Goal: Task Accomplishment & Management: Manage account settings

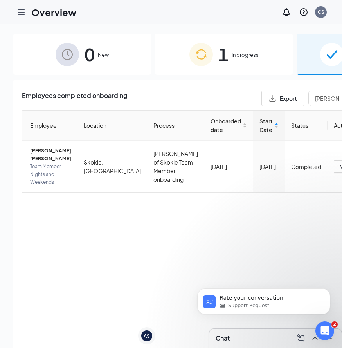
scroll to position [558, 0]
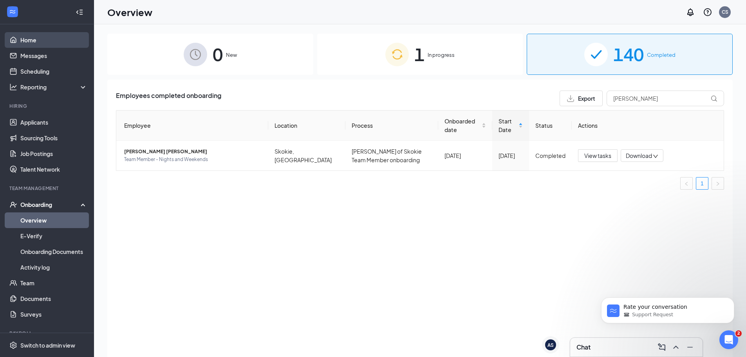
click at [44, 43] on link "Home" at bounding box center [53, 40] width 67 height 16
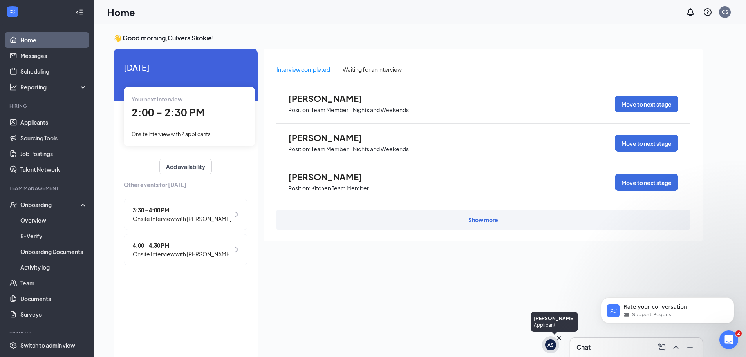
click at [342, 345] on div "AS" at bounding box center [550, 344] width 6 height 7
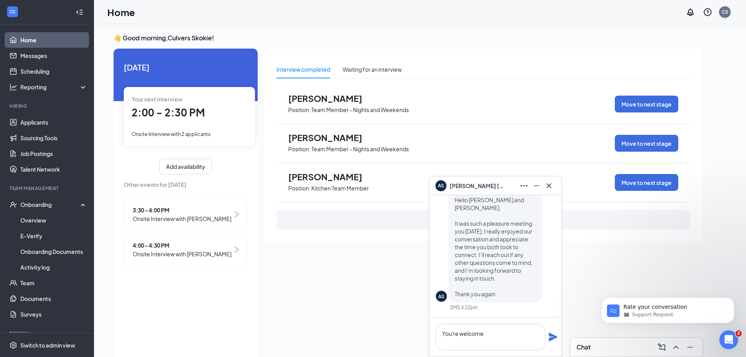
click at [342, 338] on icon "Plane" at bounding box center [553, 336] width 9 height 9
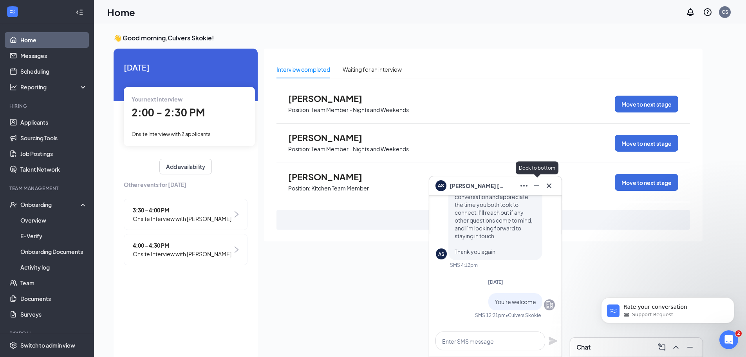
click at [342, 185] on icon "Minimize" at bounding box center [536, 185] width 5 height 1
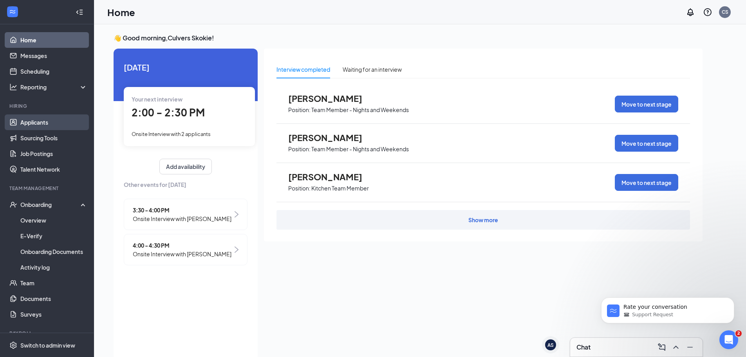
click at [50, 123] on link "Applicants" at bounding box center [53, 122] width 67 height 16
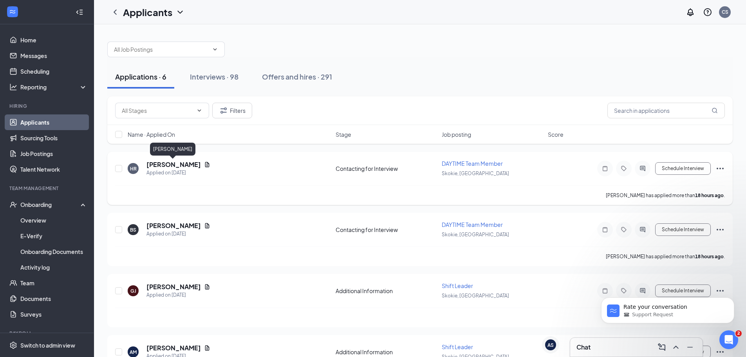
click at [172, 162] on h5 "[PERSON_NAME]" at bounding box center [173, 164] width 54 height 9
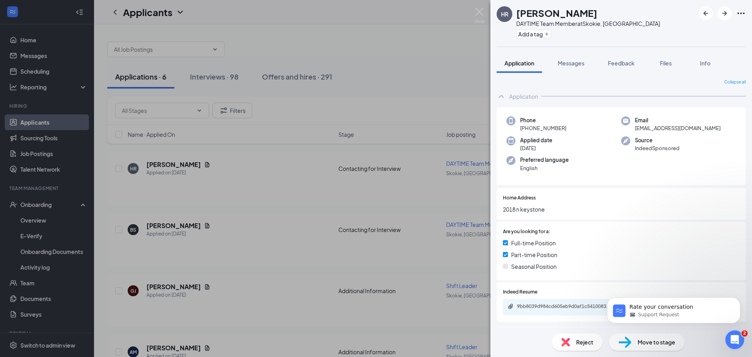
click at [342, 302] on div "9bb8039d984cd605eb9d0af1c5410083.pdf" at bounding box center [621, 307] width 236 height 16
click at [342, 306] on div "9bb8039d984cd605eb9d0af1c5410083.pdf" at bounding box center [572, 306] width 110 height 6
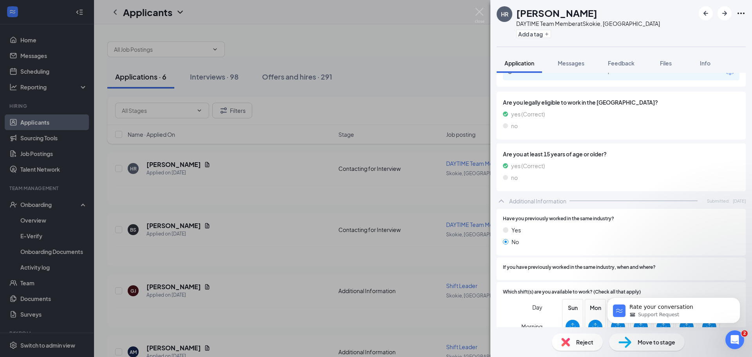
scroll to position [341, 0]
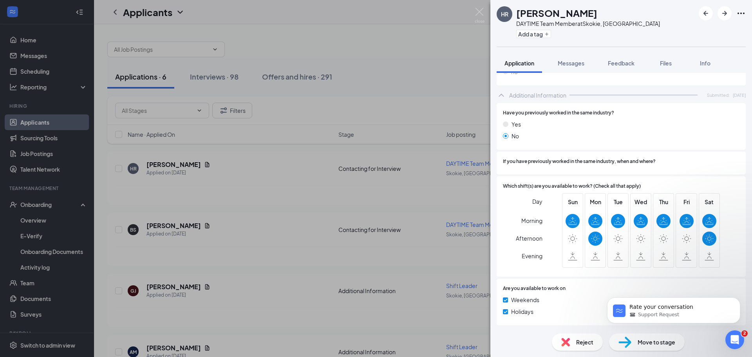
click at [342, 342] on span "Move to stage" at bounding box center [656, 342] width 38 height 9
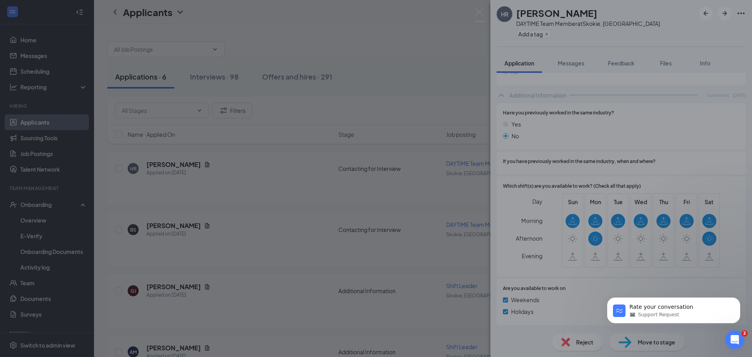
scroll to position [338, 0]
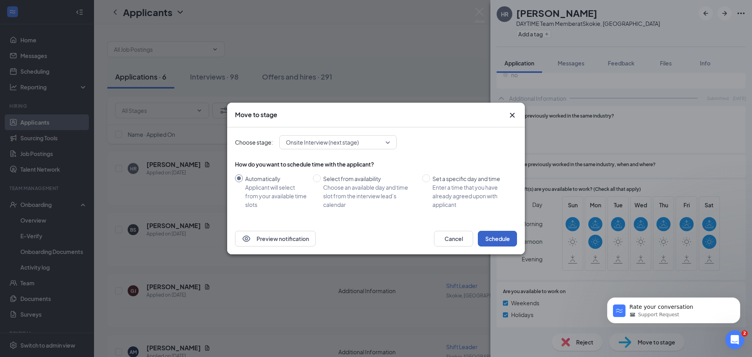
click at [342, 237] on button "Schedule" at bounding box center [497, 239] width 39 height 16
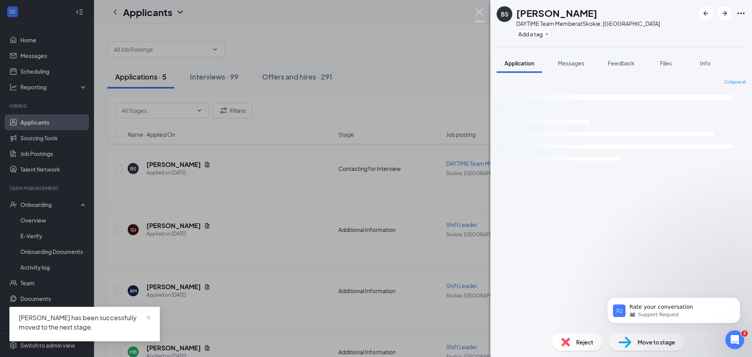
click at [342, 12] on img at bounding box center [480, 15] width 10 height 15
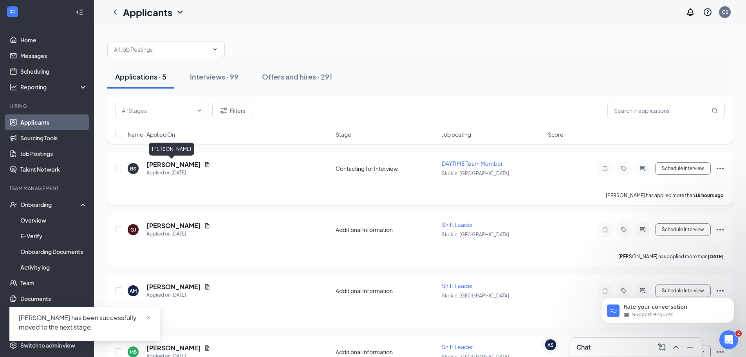
click at [174, 165] on h5 "[PERSON_NAME]" at bounding box center [173, 164] width 54 height 9
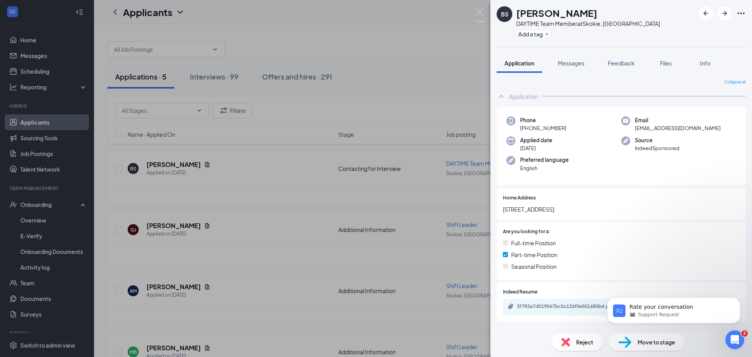
click at [342, 49] on div "BS [PERSON_NAME] DAYTIME Team Member at [GEOGRAPHIC_DATA], [GEOGRAPHIC_DATA] Ad…" at bounding box center [376, 178] width 752 height 357
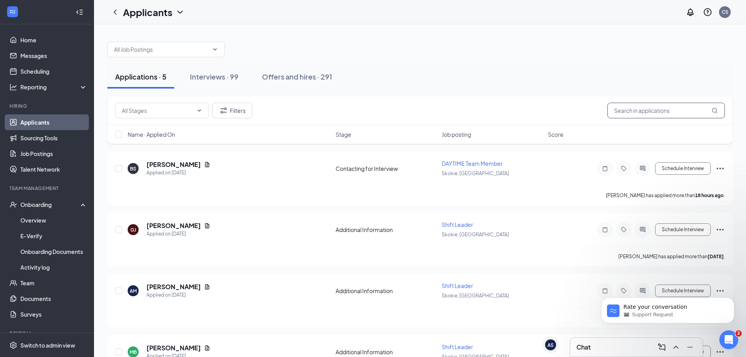
click at [342, 110] on input "text" at bounding box center [665, 111] width 117 height 16
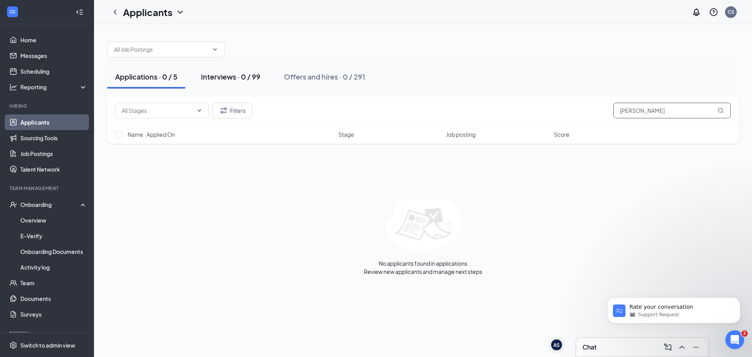
type input "[PERSON_NAME]"
click at [223, 77] on div "Interviews · 0 / 99" at bounding box center [231, 77] width 60 height 10
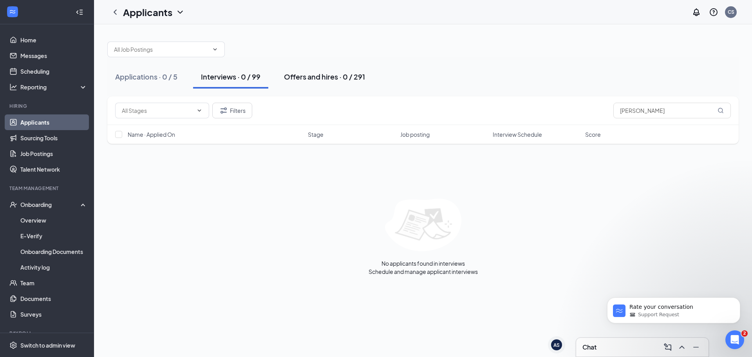
click at [314, 76] on div "Offers and hires · 0 / 291" at bounding box center [324, 77] width 81 height 10
click at [245, 76] on div "Interviews · 0 / 99" at bounding box center [231, 77] width 60 height 10
click at [155, 75] on div "Applications · 0 / 5" at bounding box center [146, 77] width 62 height 10
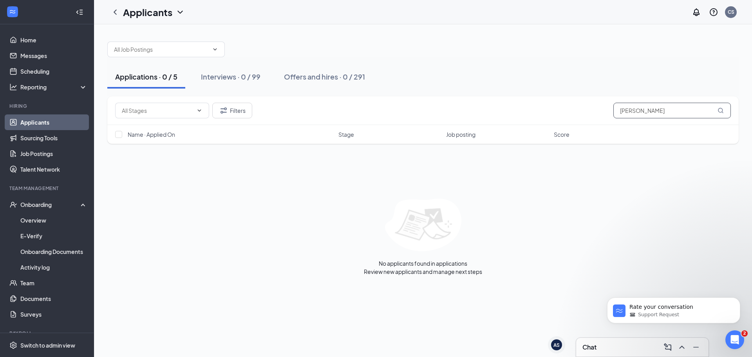
click at [342, 114] on input "[PERSON_NAME]" at bounding box center [671, 111] width 117 height 16
click at [233, 109] on button "Filters" at bounding box center [232, 111] width 40 height 16
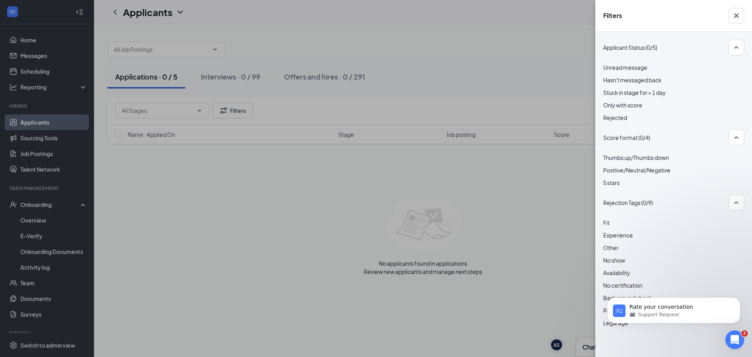
click at [342, 113] on div "Rejected" at bounding box center [673, 117] width 141 height 9
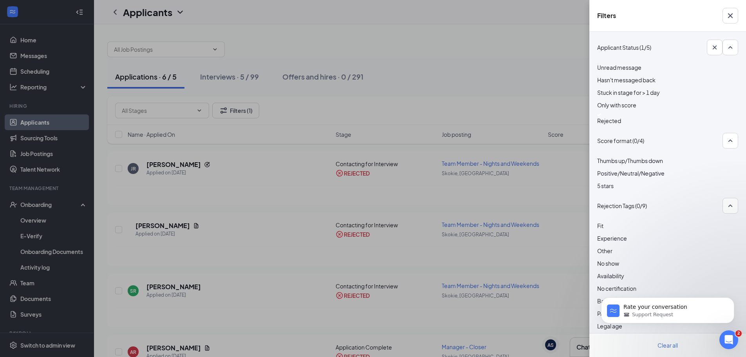
click at [342, 55] on div "Filters Applicant Status (1/5) Unread message Hasn't messaged back Stuck in sta…" at bounding box center [373, 178] width 746 height 357
click at [342, 14] on icon "Cross" at bounding box center [730, 15] width 9 height 9
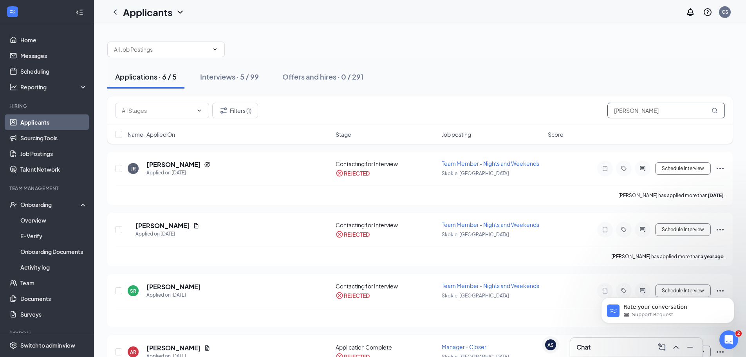
click at [342, 110] on input "[PERSON_NAME]" at bounding box center [665, 111] width 117 height 16
type input "[PERSON_NAME]"
drag, startPoint x: 230, startPoint y: 72, endPoint x: 236, endPoint y: 70, distance: 6.9
click at [230, 71] on button "Interviews · 5 / 99" at bounding box center [229, 76] width 74 height 23
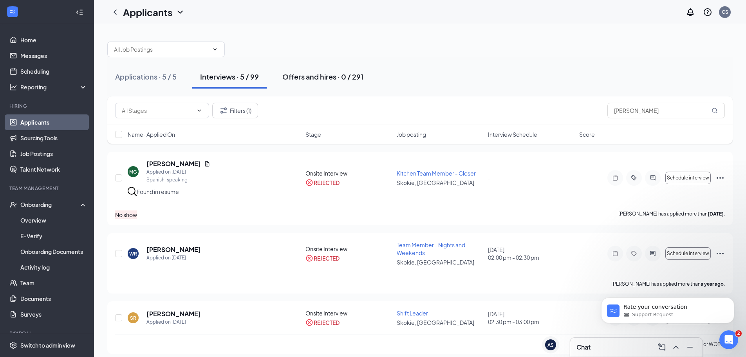
click at [330, 75] on div "Offers and hires · 0 / 291" at bounding box center [322, 77] width 81 height 10
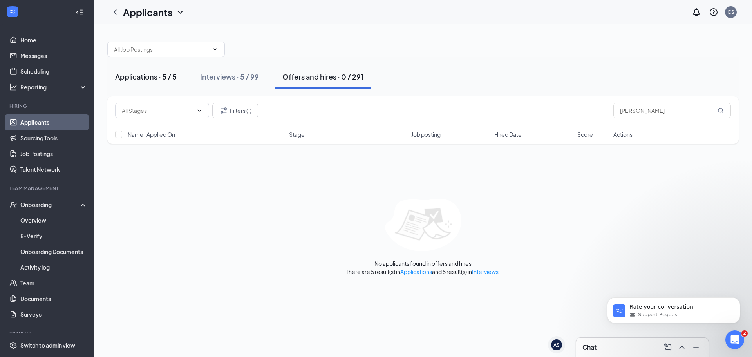
click at [147, 77] on div "Applications · 5 / 5" at bounding box center [145, 77] width 61 height 10
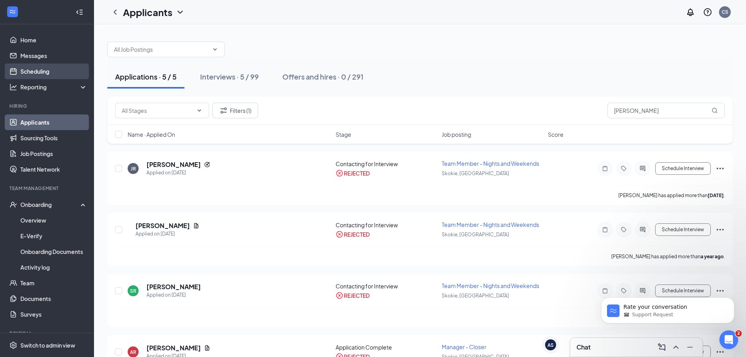
click at [46, 67] on link "Scheduling" at bounding box center [53, 71] width 67 height 16
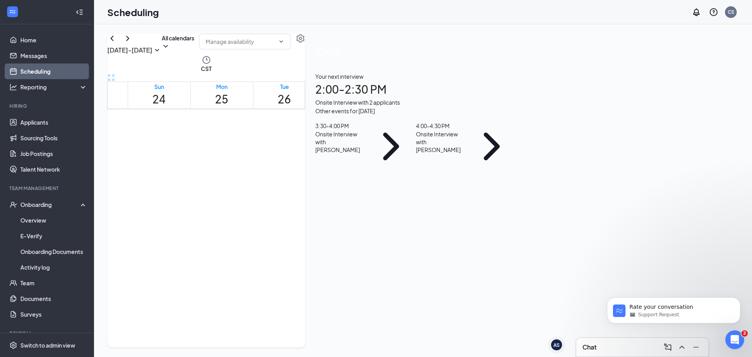
scroll to position [581, 0]
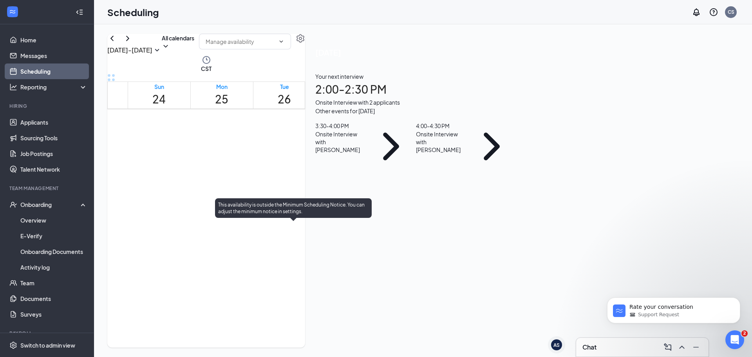
click at [282, 236] on span "2:00-2:30 PM" at bounding box center [275, 240] width 13 height 23
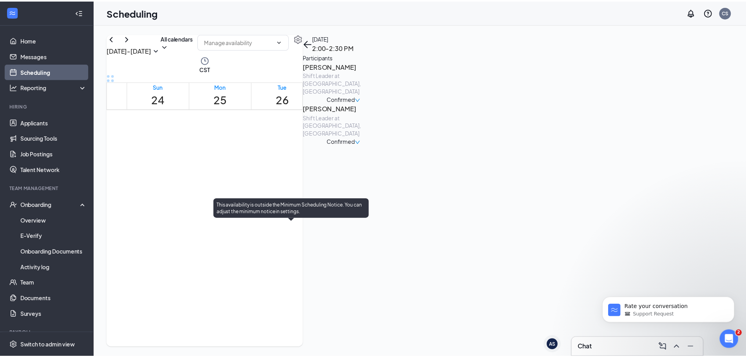
scroll to position [620, 0]
click at [286, 221] on div "1" at bounding box center [290, 216] width 15 height 7
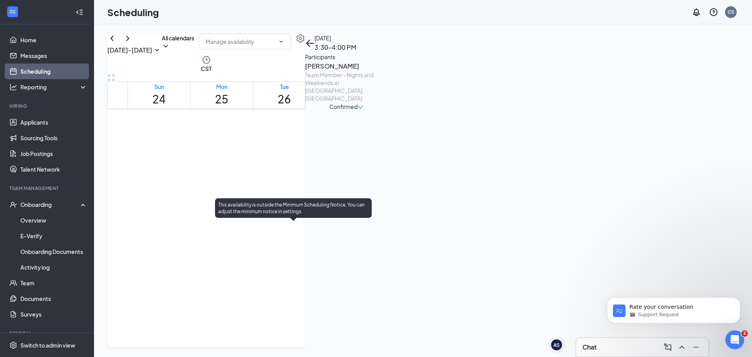
click at [298, 213] on span "4:00-4:30 PM" at bounding box center [304, 201] width 13 height 23
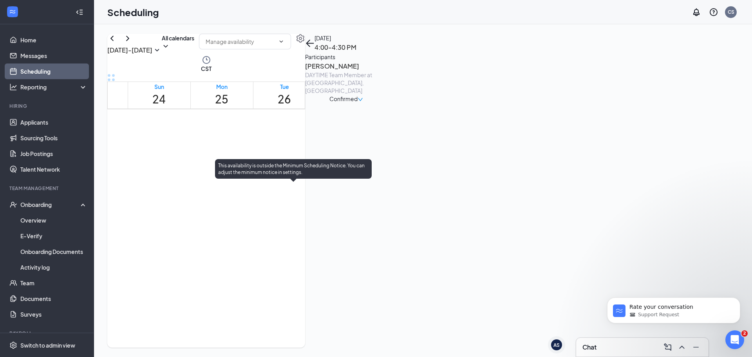
click at [288, 213] on span "3:30-4:00 PM" at bounding box center [289, 201] width 13 height 23
click at [282, 197] on span "2:00-2:30 PM" at bounding box center [275, 201] width 13 height 23
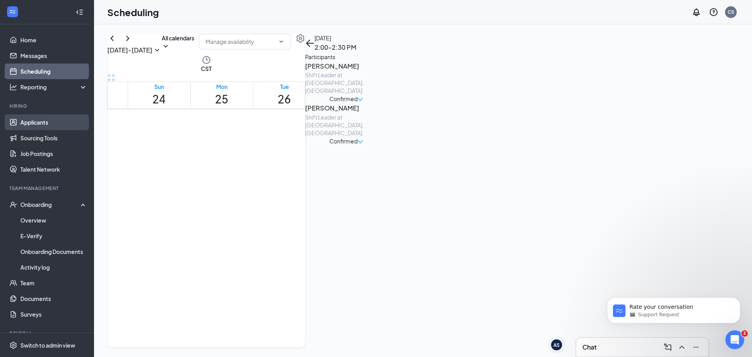
click at [62, 124] on link "Applicants" at bounding box center [53, 122] width 67 height 16
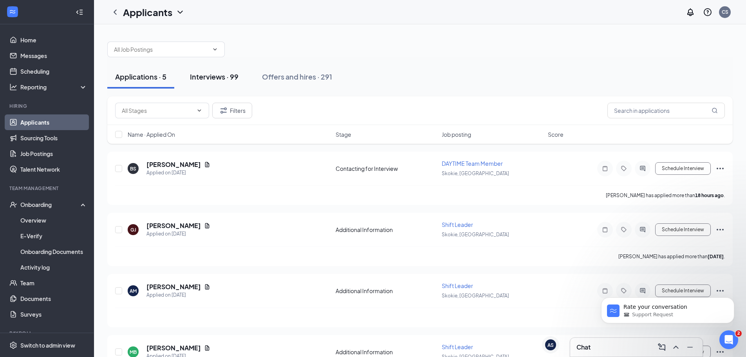
click at [219, 78] on div "Interviews · 99" at bounding box center [214, 77] width 49 height 10
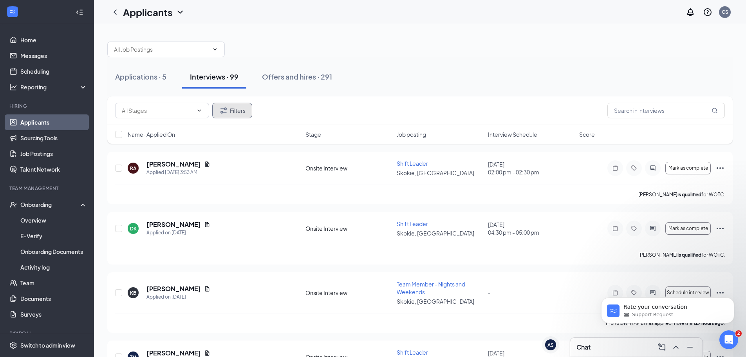
click at [242, 107] on button "Filters" at bounding box center [232, 111] width 40 height 16
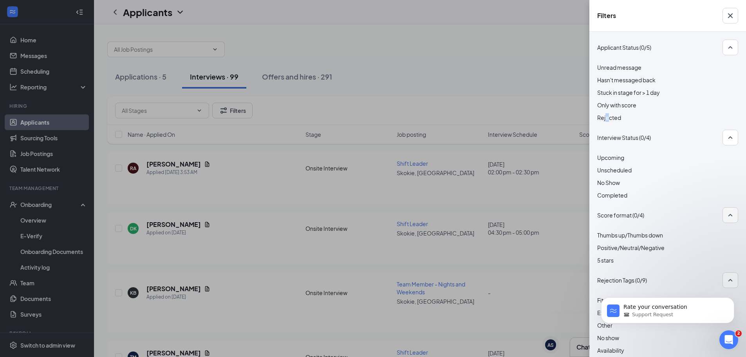
click at [342, 115] on span "Rejected" at bounding box center [609, 117] width 24 height 7
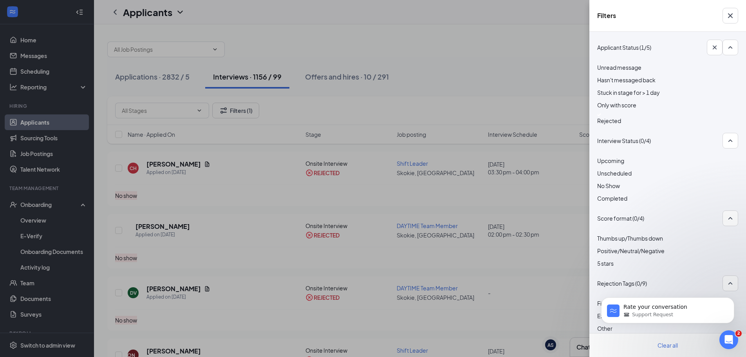
click at [342, 58] on div "Filters Applicant Status (1/5) Unread message Hasn't messaged back Stuck in sta…" at bounding box center [373, 178] width 746 height 357
click at [342, 56] on div "Filters Applicant Status (1/5) Unread message Hasn't messaged back Stuck in sta…" at bounding box center [373, 178] width 746 height 357
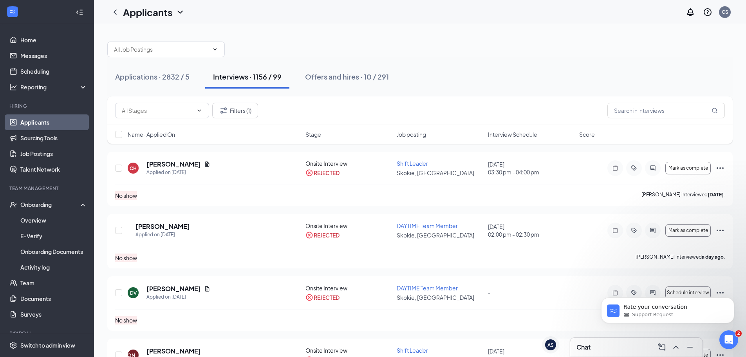
click at [171, 133] on span "Name · Applied On" at bounding box center [151, 134] width 47 height 8
click at [56, 119] on link "Applicants" at bounding box center [53, 122] width 67 height 16
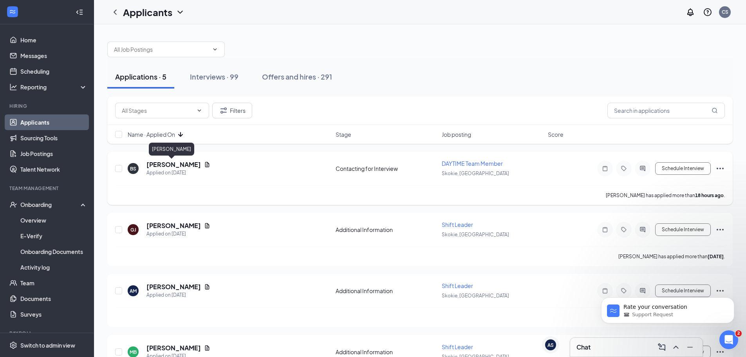
click at [162, 166] on h5 "[PERSON_NAME]" at bounding box center [173, 164] width 54 height 9
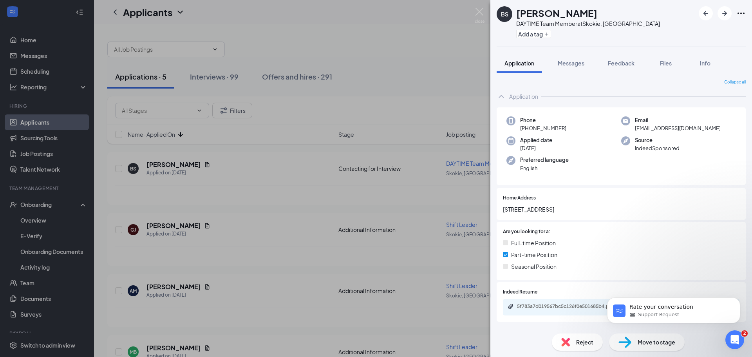
click at [342, 302] on div "5f783a7d019567bc5c126f0e501685b4.pdf" at bounding box center [621, 307] width 236 height 16
click at [342, 307] on div "5f783a7d019567bc5c126f0e501685b4.pdf" at bounding box center [572, 306] width 110 height 6
click at [342, 339] on span "Move to stage" at bounding box center [656, 342] width 38 height 9
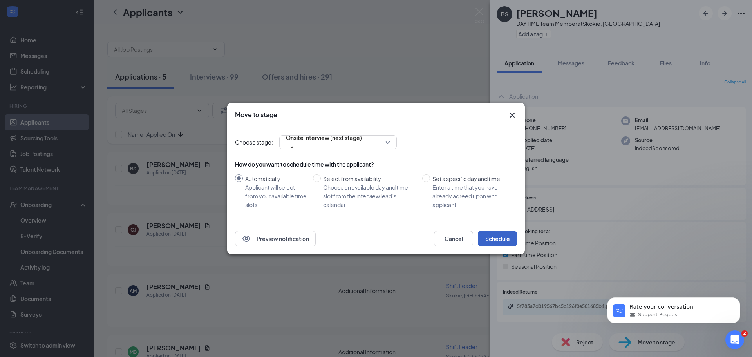
click at [342, 241] on button "Schedule" at bounding box center [497, 239] width 39 height 16
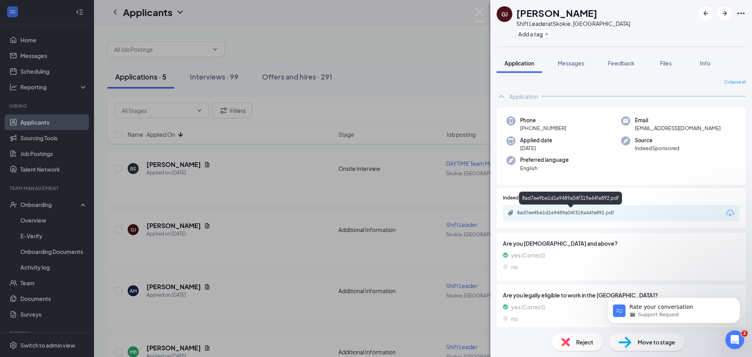
click at [342, 211] on div "8ad7ee9be1d1e9489a04f319a44fe892.pdf" at bounding box center [572, 212] width 110 height 6
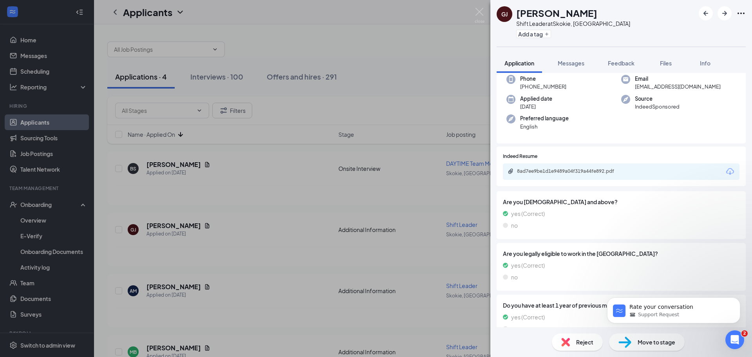
scroll to position [74, 0]
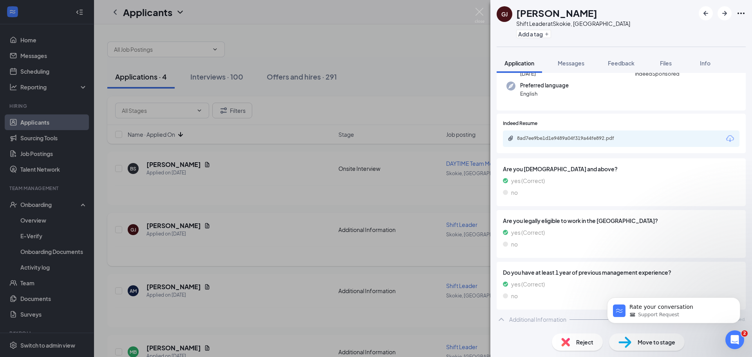
drag, startPoint x: 236, startPoint y: 240, endPoint x: 262, endPoint y: 264, distance: 35.2
click at [236, 240] on div "[PERSON_NAME] Shift Leader at [GEOGRAPHIC_DATA], [GEOGRAPHIC_DATA] Add a tag Ap…" at bounding box center [376, 178] width 752 height 357
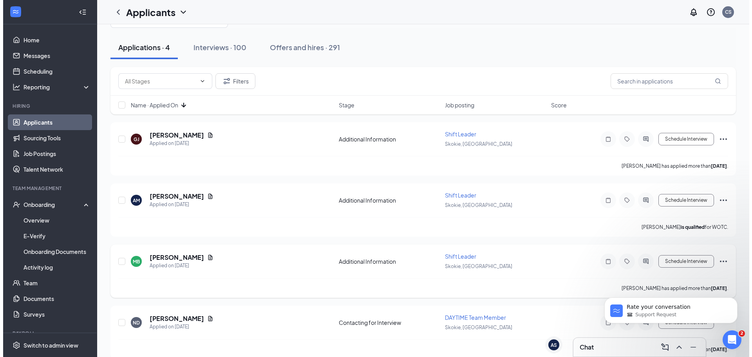
scroll to position [41, 0]
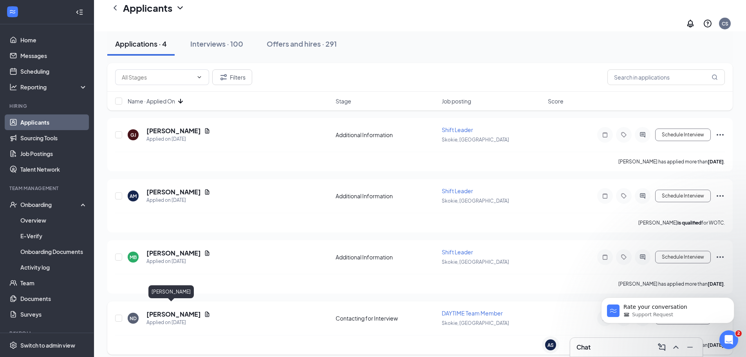
click at [173, 310] on h5 "[PERSON_NAME]" at bounding box center [173, 314] width 54 height 9
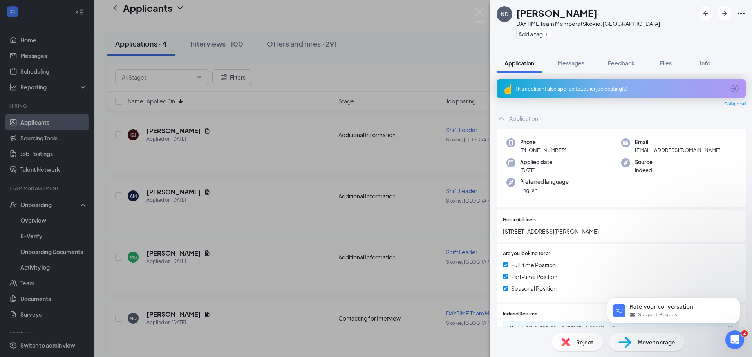
click at [342, 341] on span "Reject" at bounding box center [584, 342] width 17 height 9
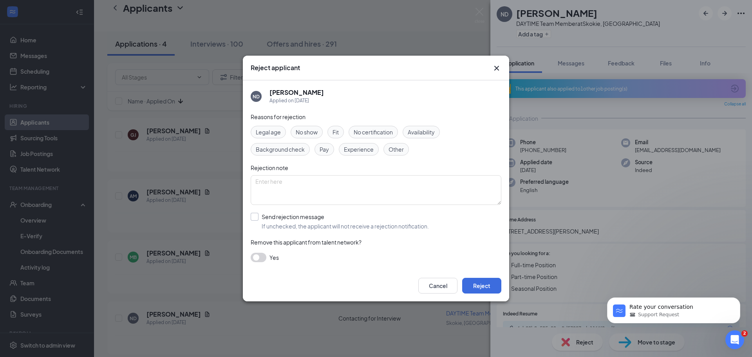
click at [268, 219] on input "Send rejection message If unchecked, the applicant will not receive a rejection…" at bounding box center [340, 221] width 178 height 17
checkbox input "true"
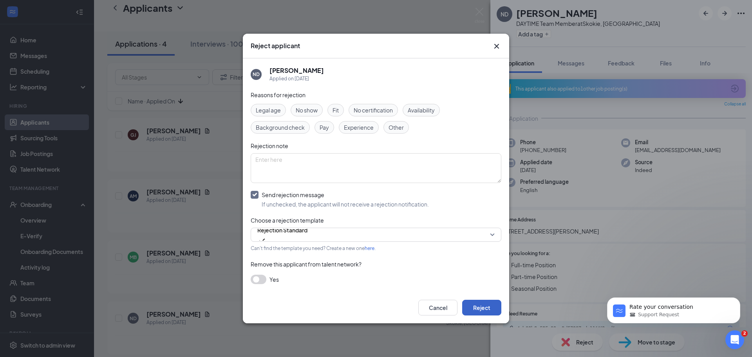
click at [342, 304] on button "Reject" at bounding box center [481, 308] width 39 height 16
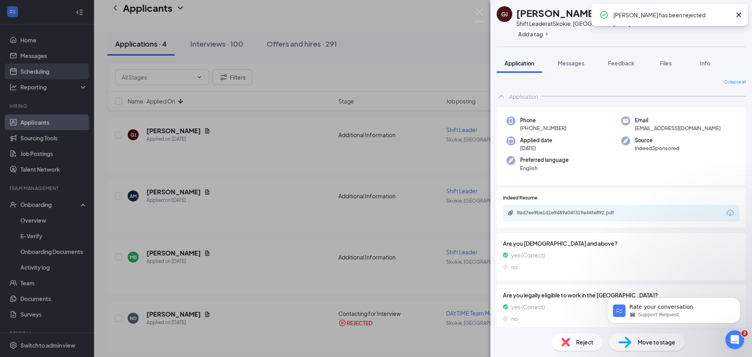
click at [22, 70] on div "[PERSON_NAME] Shift Leader at [GEOGRAPHIC_DATA], [GEOGRAPHIC_DATA] Add a tag Ap…" at bounding box center [376, 178] width 752 height 357
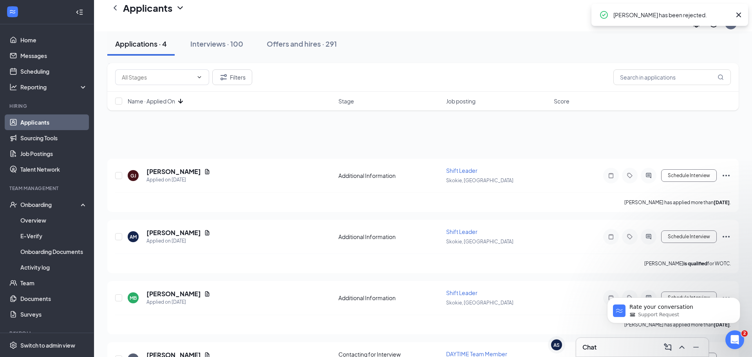
click at [25, 70] on link "Scheduling" at bounding box center [53, 71] width 67 height 16
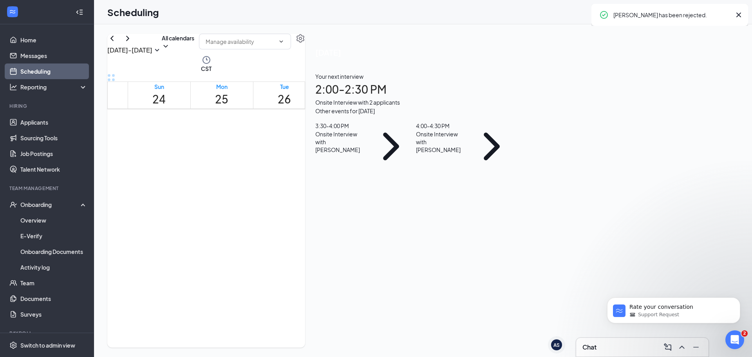
scroll to position [385, 0]
